Goal: Check status: Check status

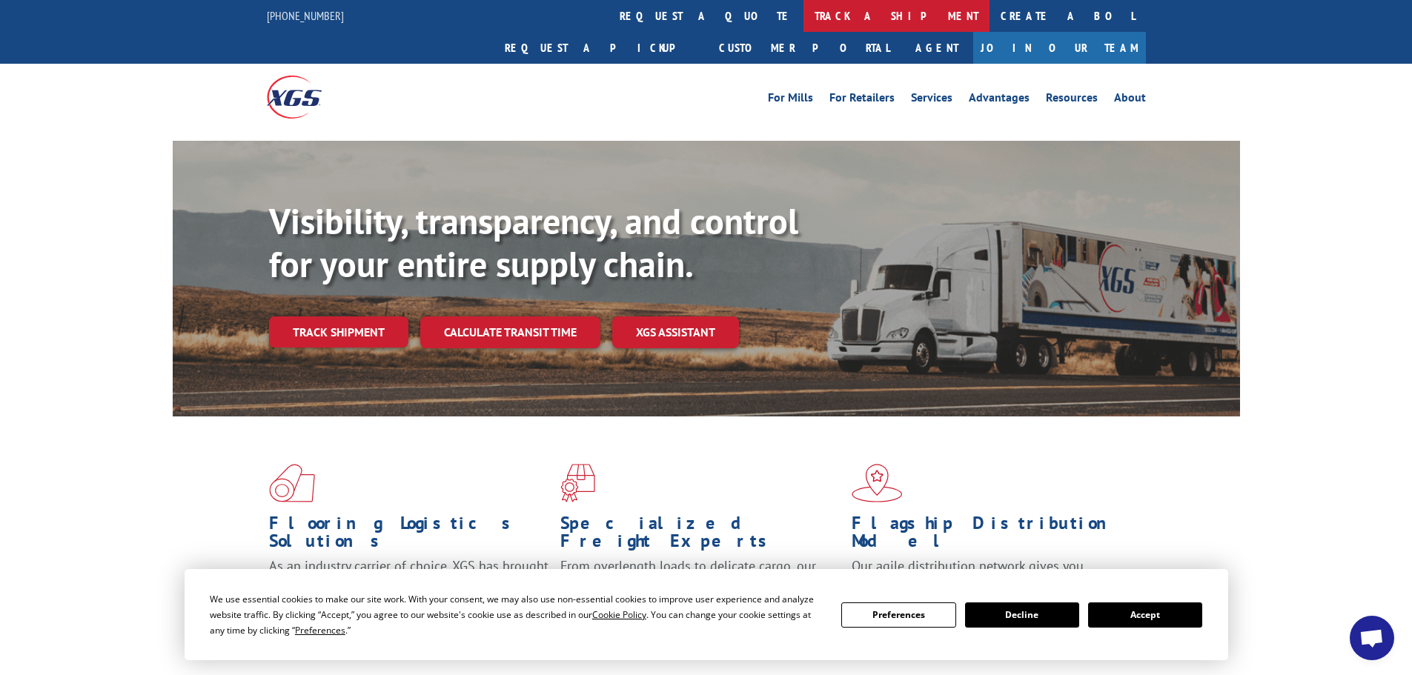
click at [803, 13] on link "track a shipment" at bounding box center [896, 16] width 186 height 32
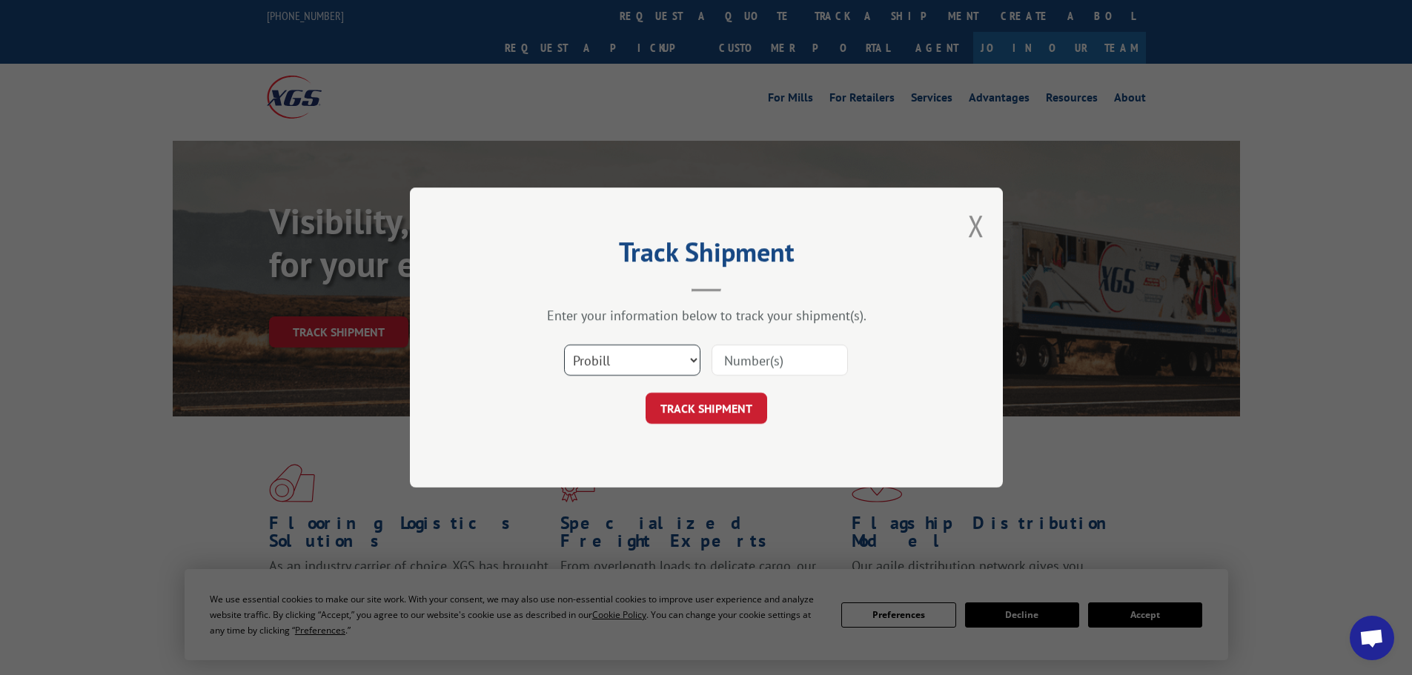
click at [669, 354] on select "Select category... Probill BOL PO" at bounding box center [632, 360] width 136 height 31
select select "bol"
click at [564, 345] on select "Select category... Probill BOL PO" at bounding box center [632, 360] width 136 height 31
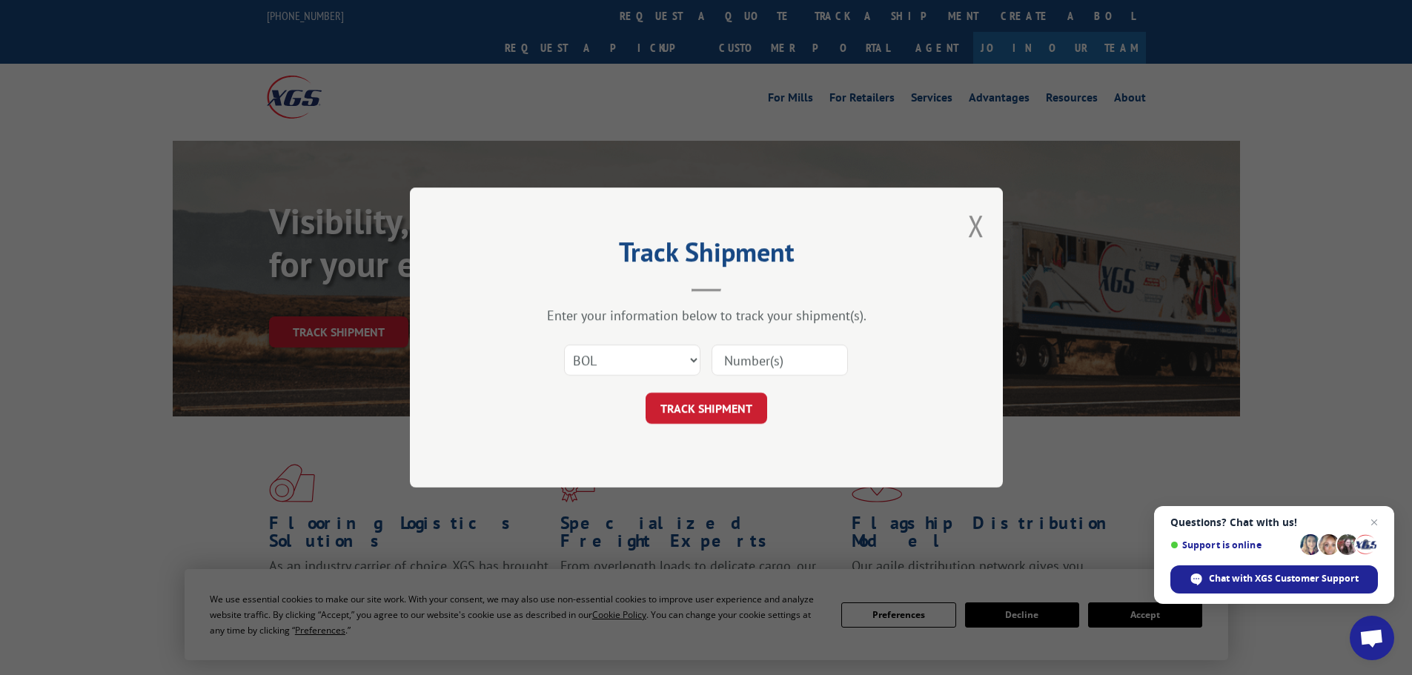
click at [780, 361] on input at bounding box center [779, 360] width 136 height 31
type input "5624099"
click at [645, 393] on button "TRACK SHIPMENT" at bounding box center [706, 408] width 122 height 31
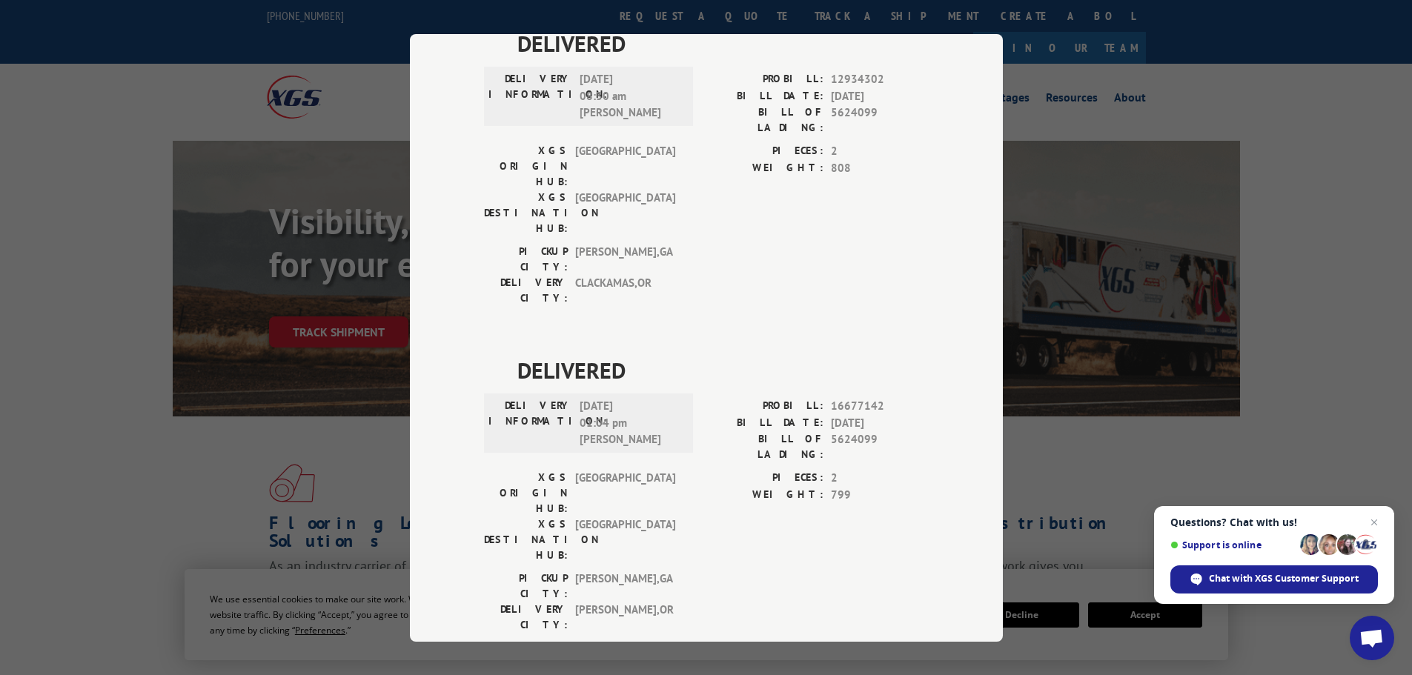
scroll to position [445, 0]
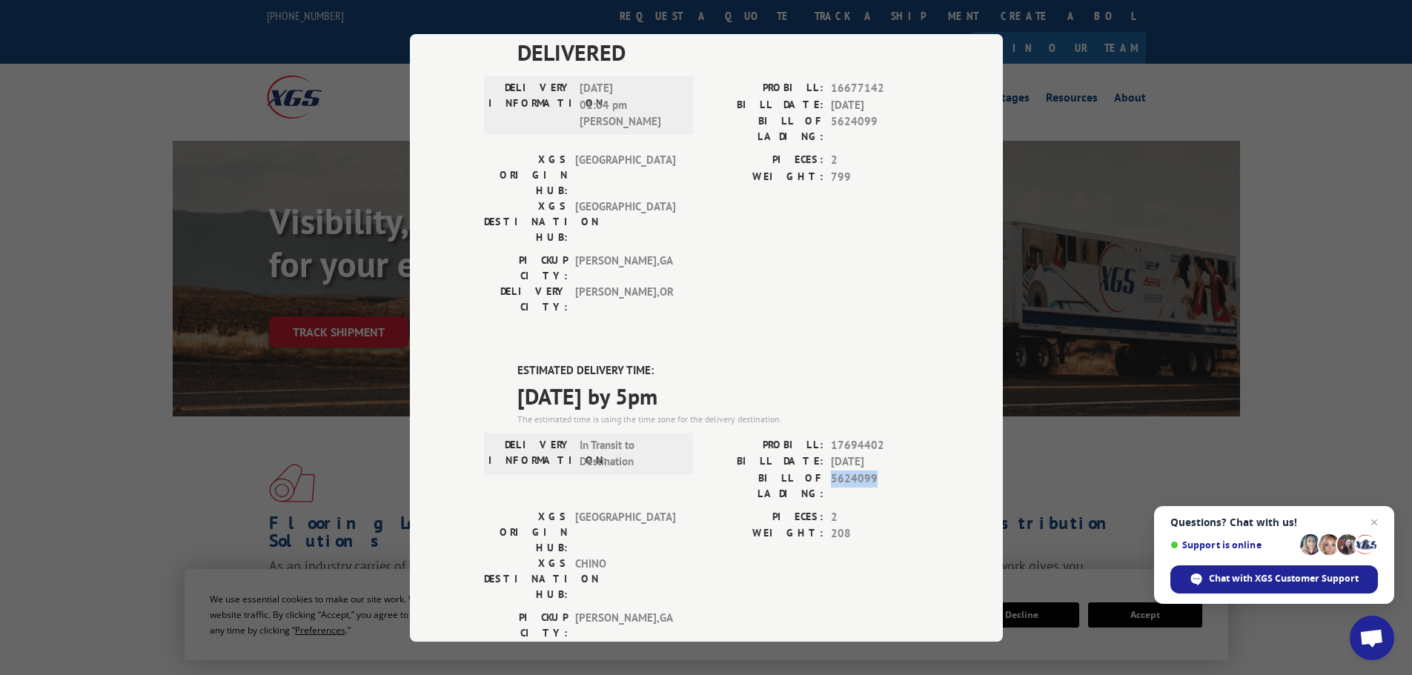
drag, startPoint x: 869, startPoint y: 311, endPoint x: 827, endPoint y: 315, distance: 41.7
click at [831, 470] on span "5624099" at bounding box center [880, 485] width 98 height 31
copy span "5624099"
